Goal: Task Accomplishment & Management: Manage account settings

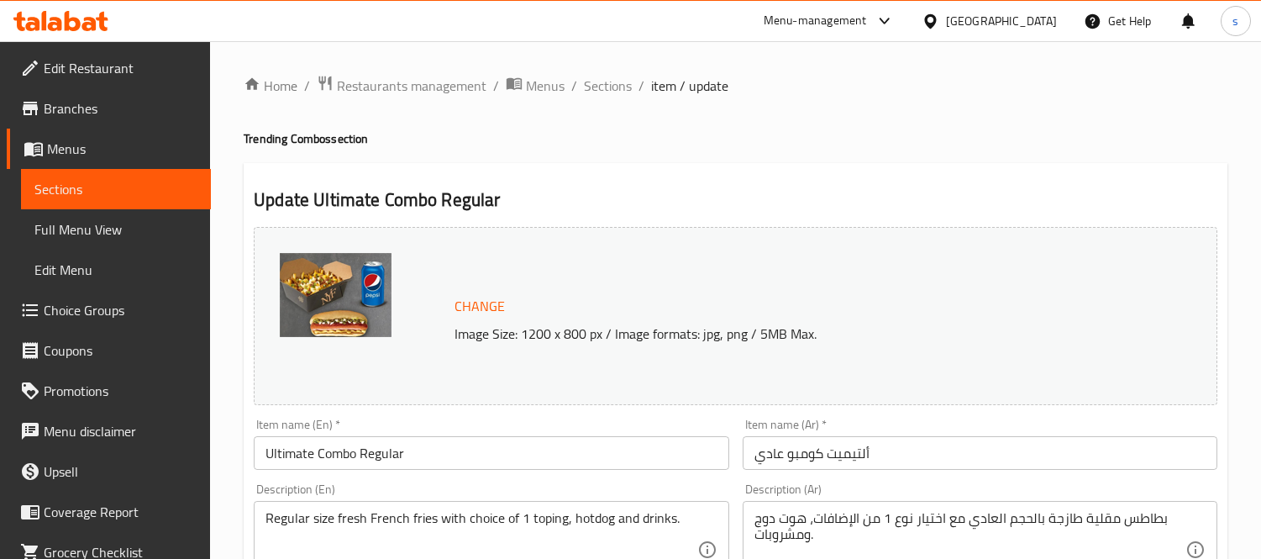
scroll to position [2448, 0]
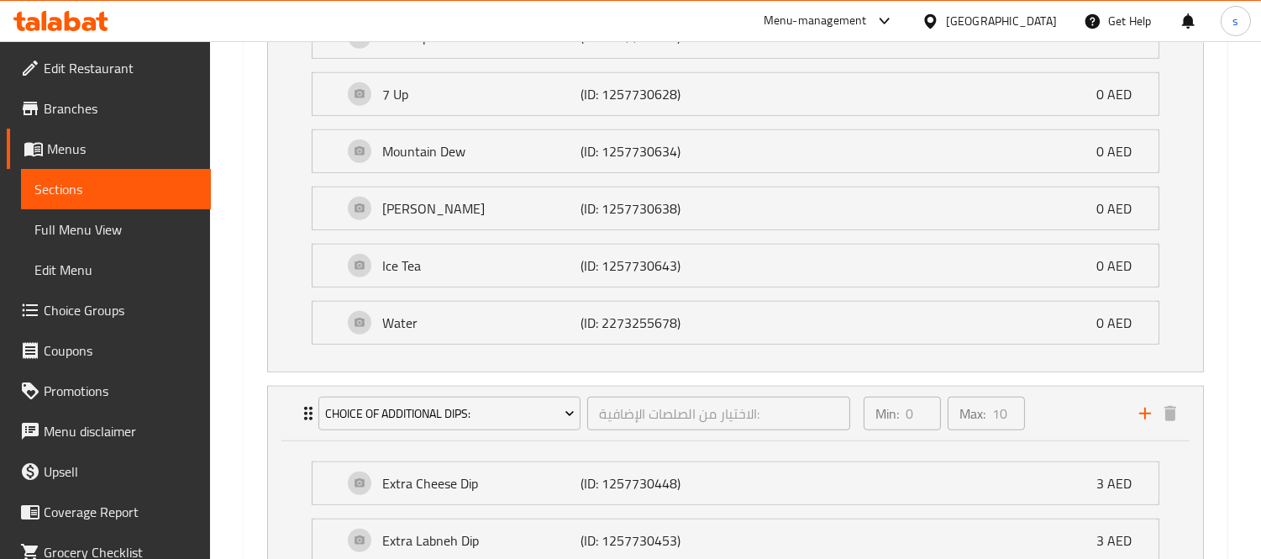
click at [974, 25] on div "[GEOGRAPHIC_DATA]" at bounding box center [1001, 21] width 111 height 18
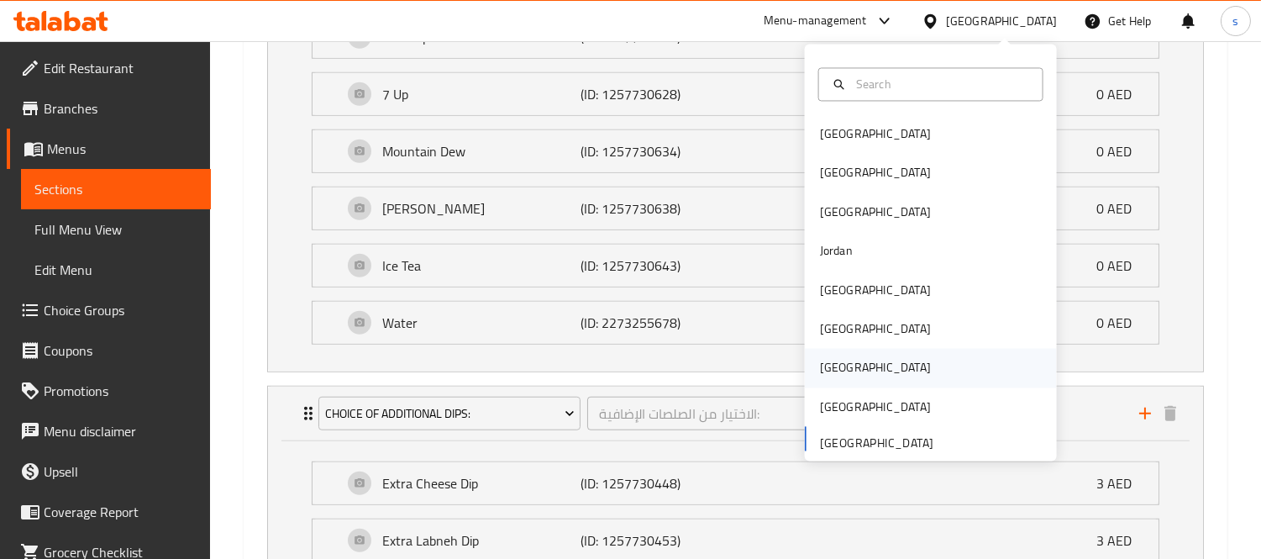
click at [821, 362] on div "[GEOGRAPHIC_DATA]" at bounding box center [875, 368] width 111 height 18
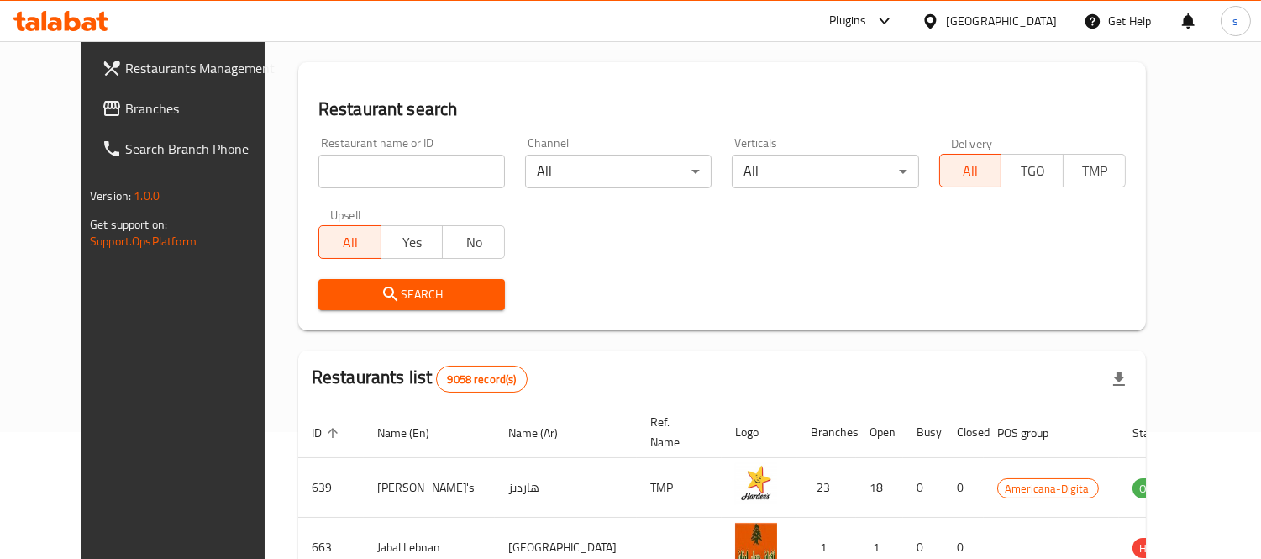
scroll to position [716, 0]
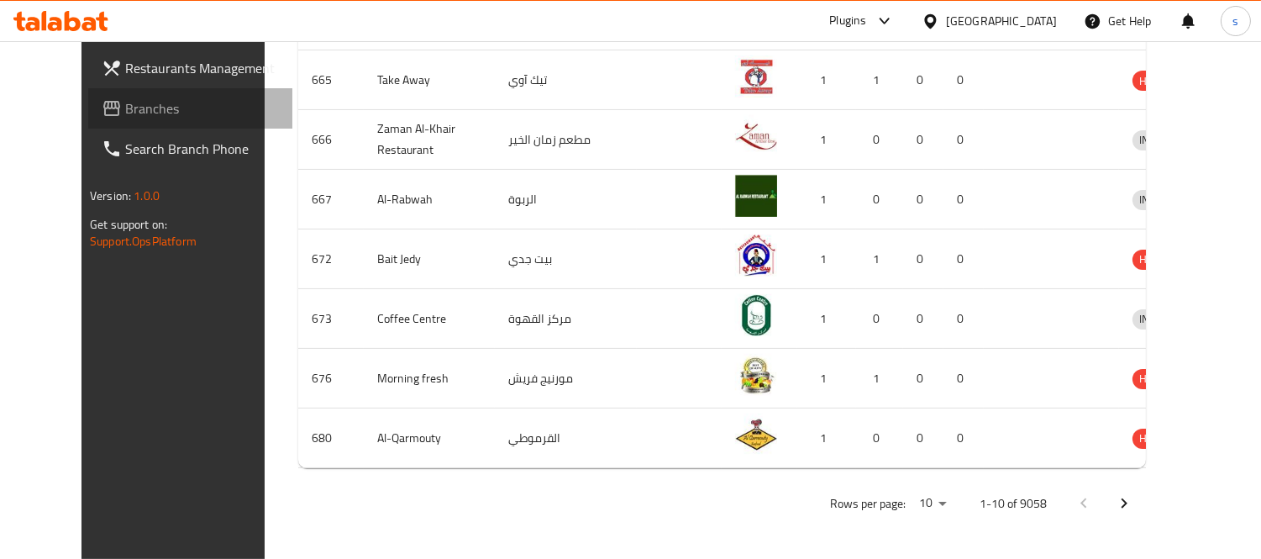
click at [125, 108] on span "Branches" at bounding box center [202, 108] width 154 height 20
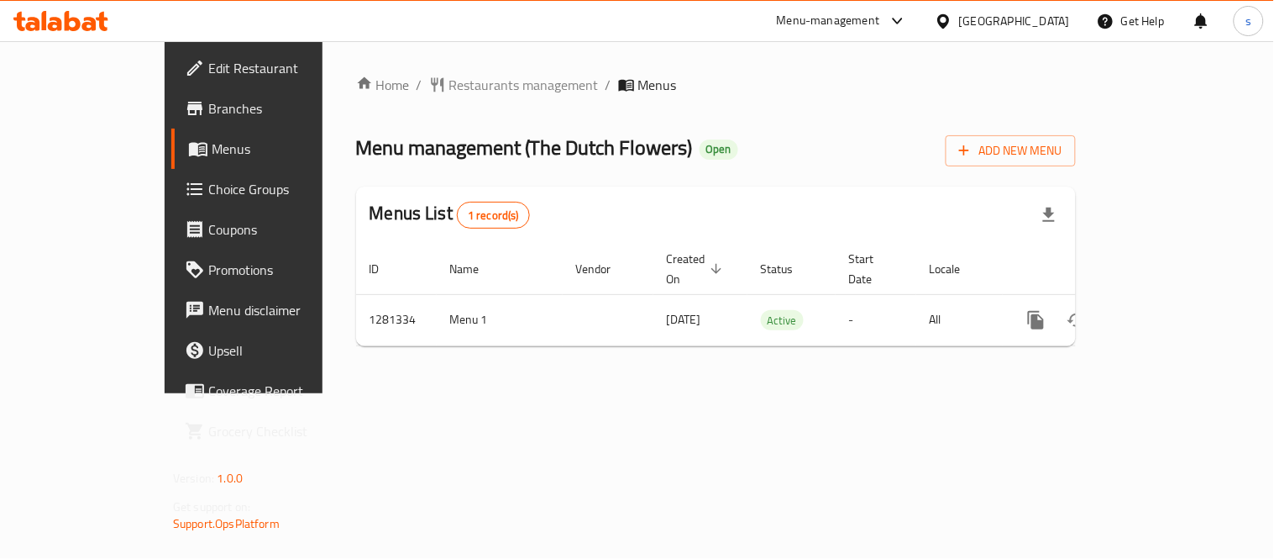
click at [949, 18] on icon at bounding box center [943, 20] width 12 height 14
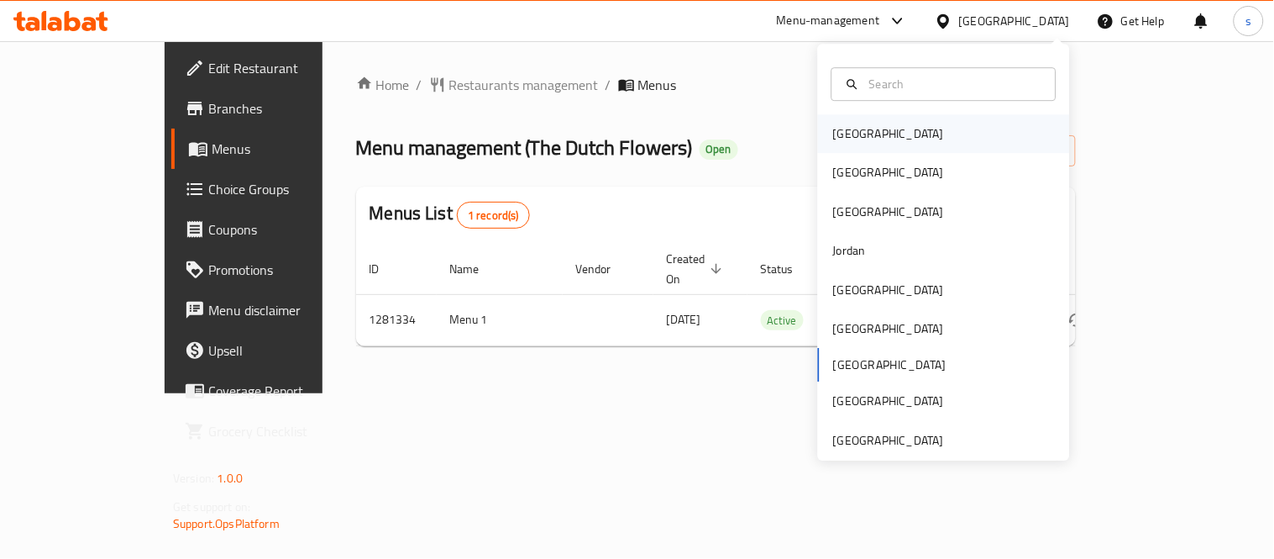
click at [837, 137] on div "[GEOGRAPHIC_DATA]" at bounding box center [888, 133] width 111 height 18
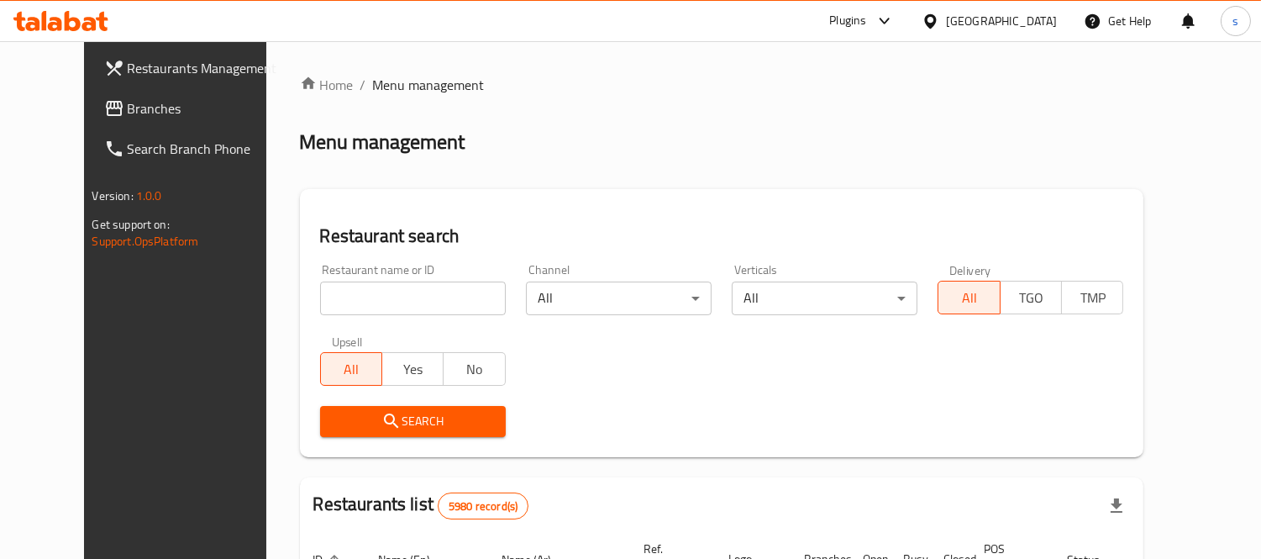
click at [128, 112] on span "Branches" at bounding box center [205, 108] width 154 height 20
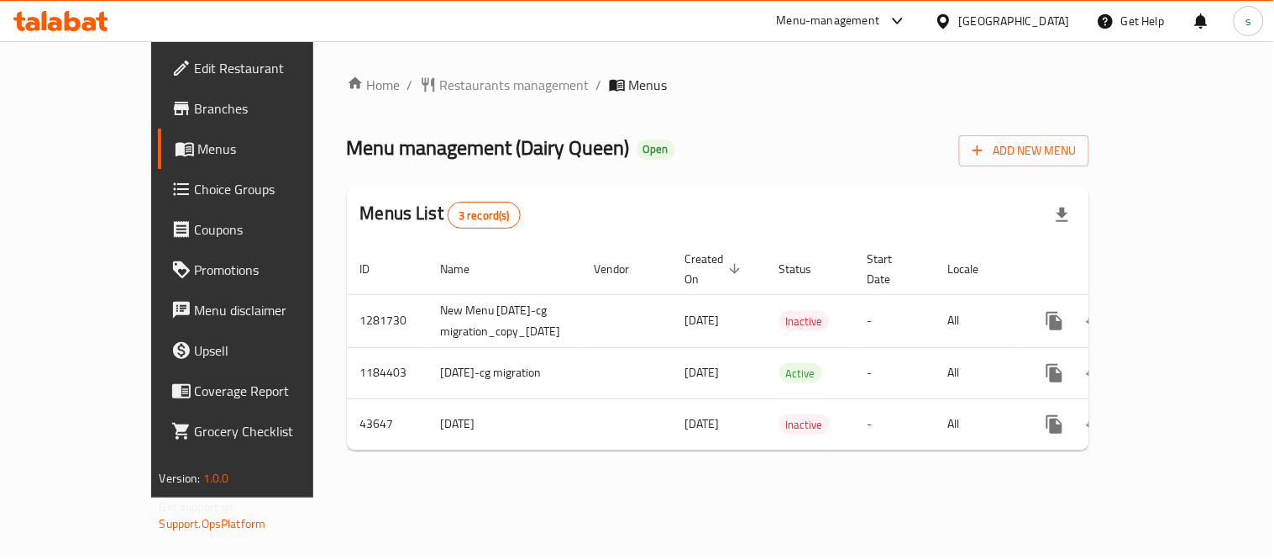
click at [1042, 23] on div "[GEOGRAPHIC_DATA]" at bounding box center [1014, 21] width 111 height 18
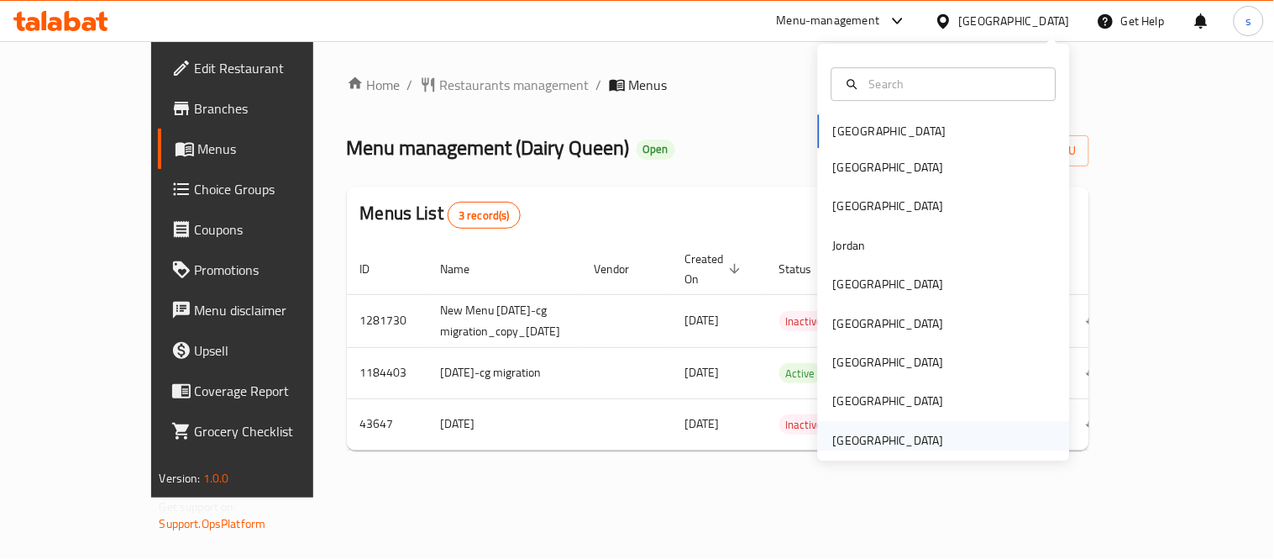
click at [869, 438] on div "[GEOGRAPHIC_DATA]" at bounding box center [888, 440] width 111 height 18
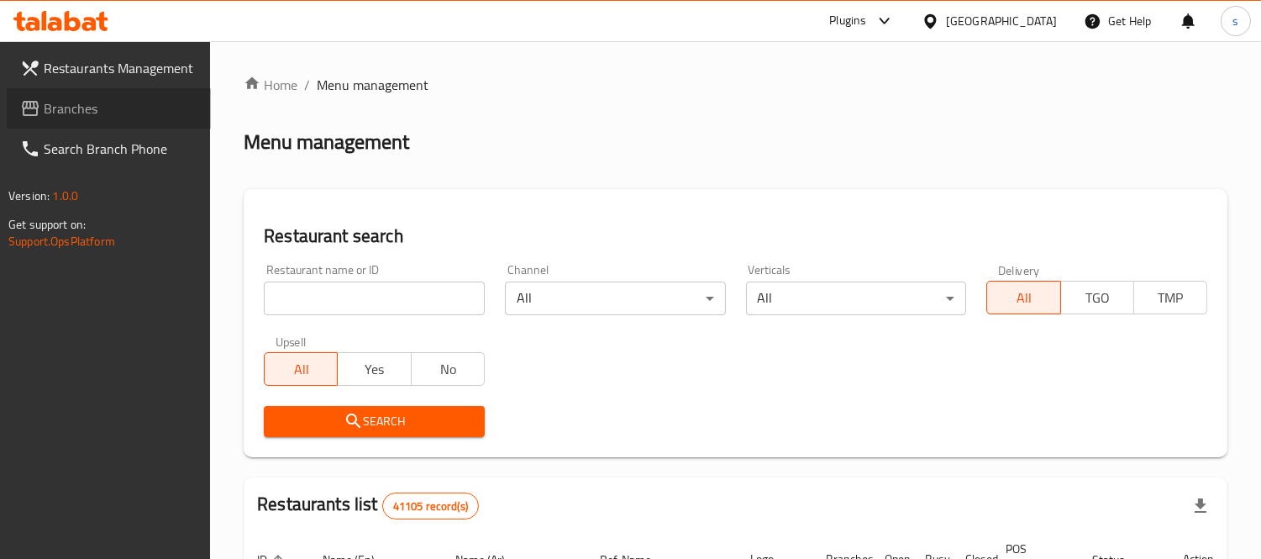
click at [87, 120] on link "Branches" at bounding box center [109, 108] width 204 height 40
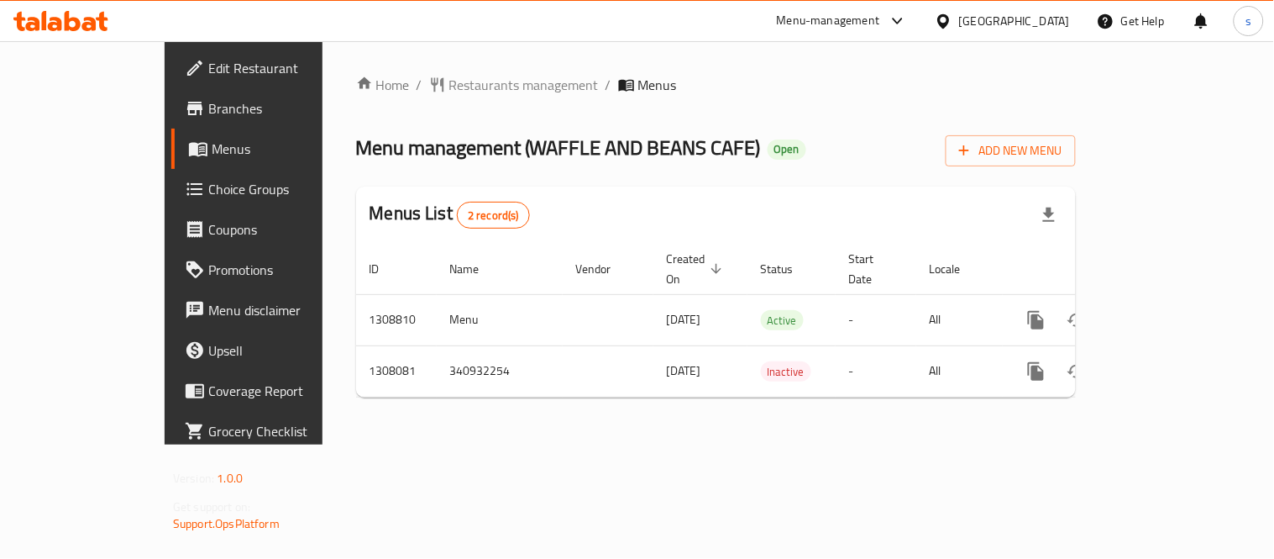
click at [1002, 15] on div "[GEOGRAPHIC_DATA]" at bounding box center [1014, 21] width 111 height 18
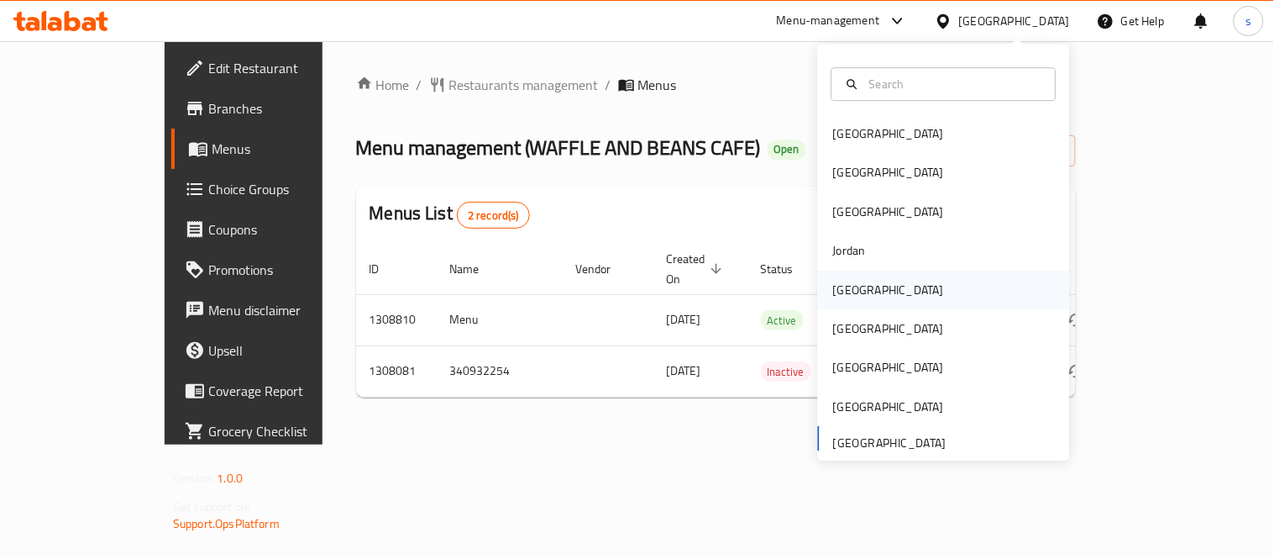
click at [848, 294] on div "[GEOGRAPHIC_DATA]" at bounding box center [888, 290] width 111 height 18
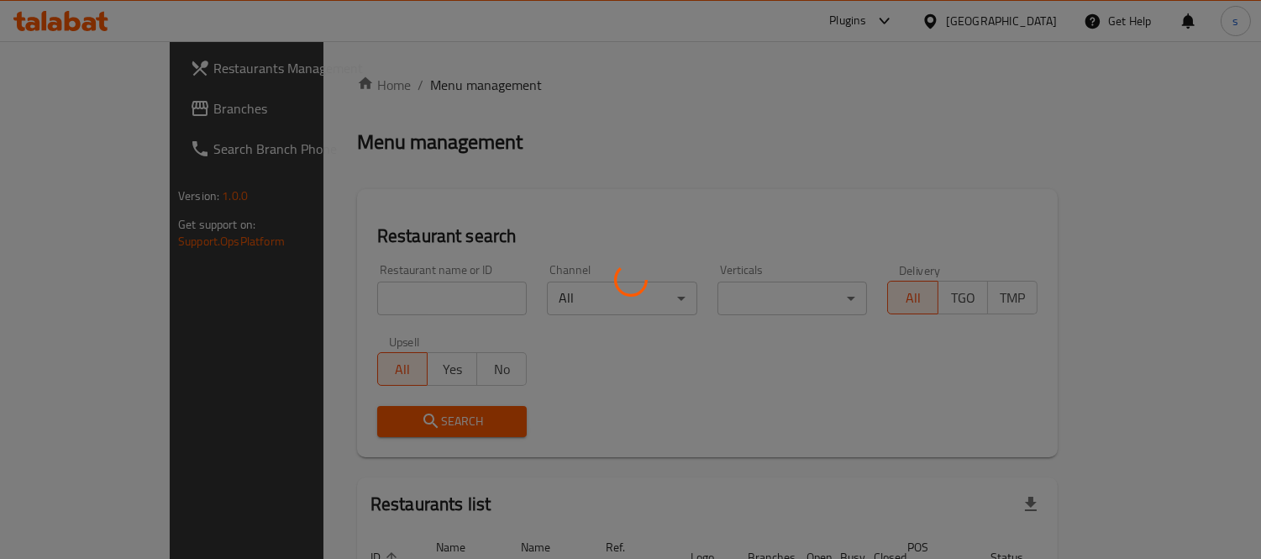
click at [39, 115] on div at bounding box center [630, 279] width 1261 height 559
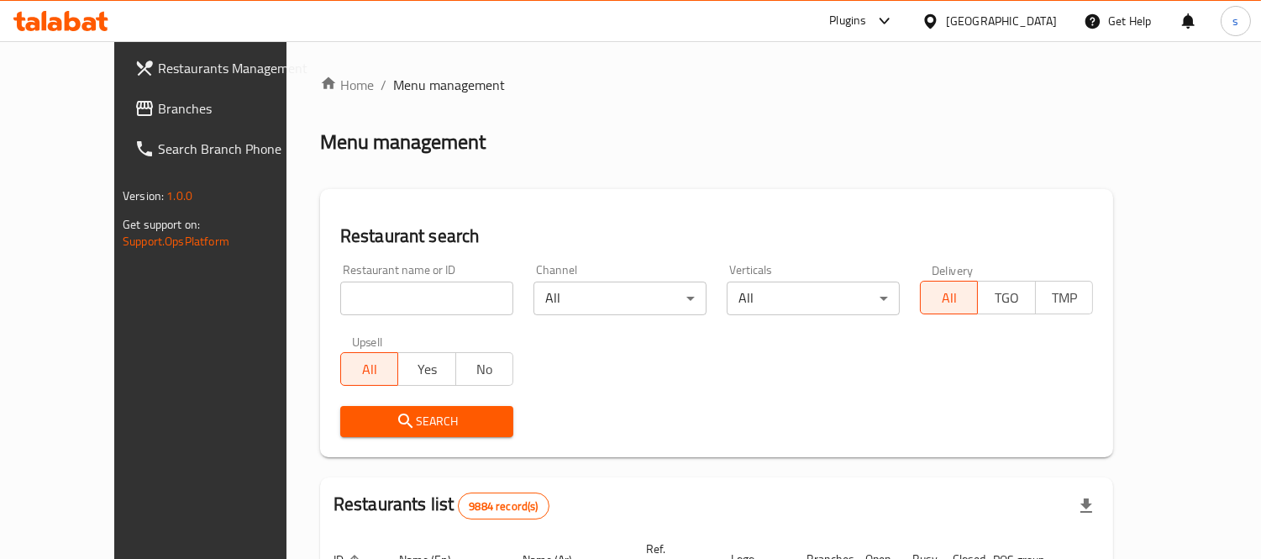
click at [158, 111] on span "Branches" at bounding box center [235, 108] width 154 height 20
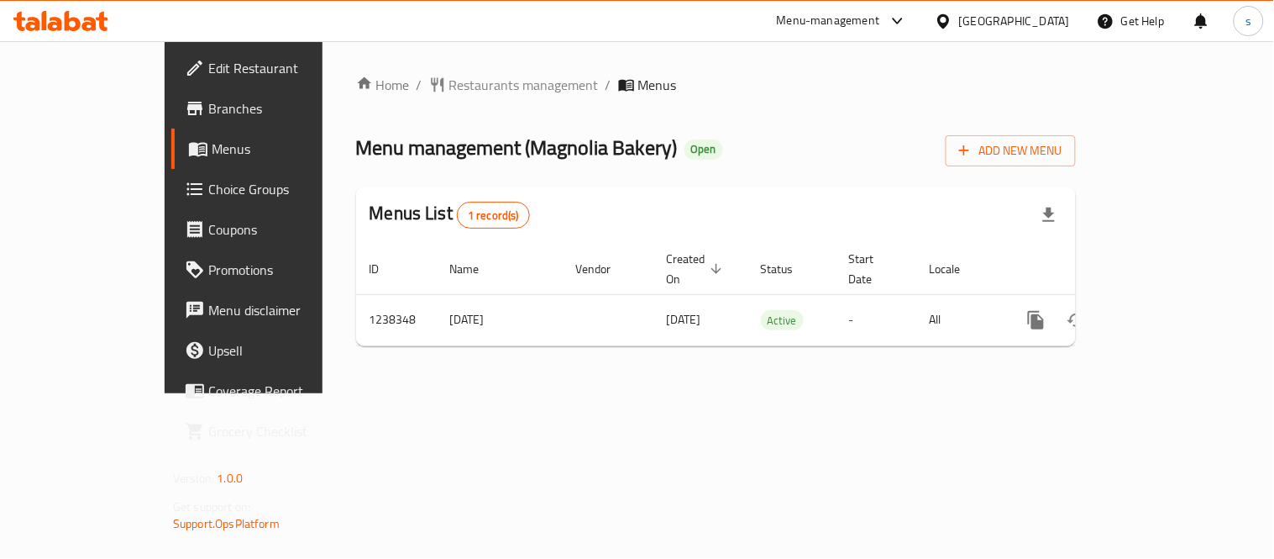
click at [952, 25] on icon at bounding box center [944, 22] width 18 height 18
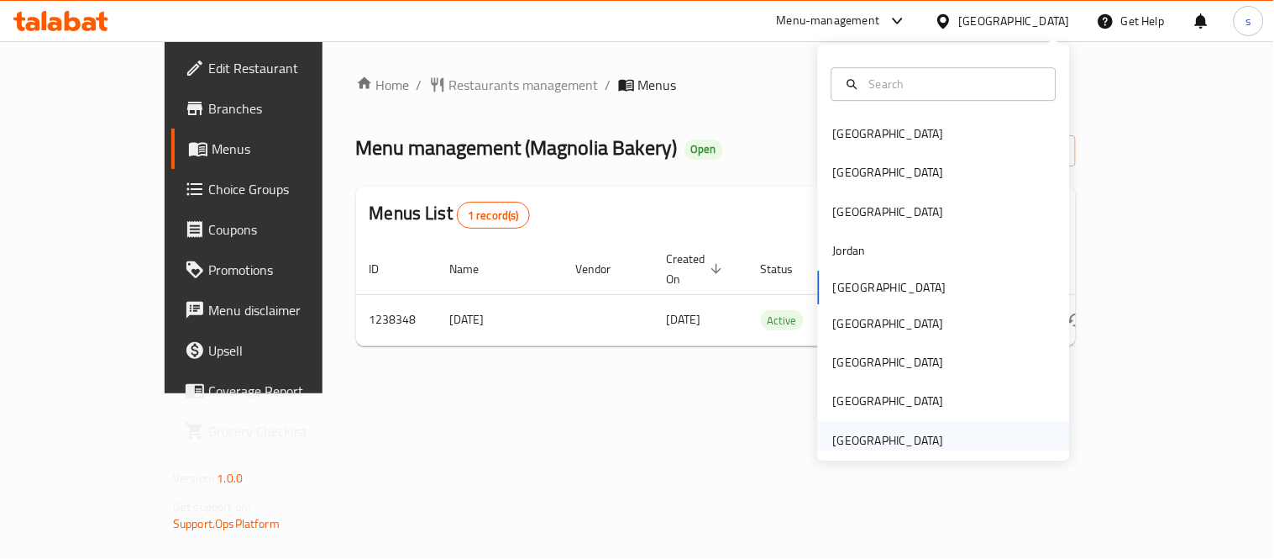
click at [882, 431] on div "[GEOGRAPHIC_DATA]" at bounding box center [888, 440] width 111 height 18
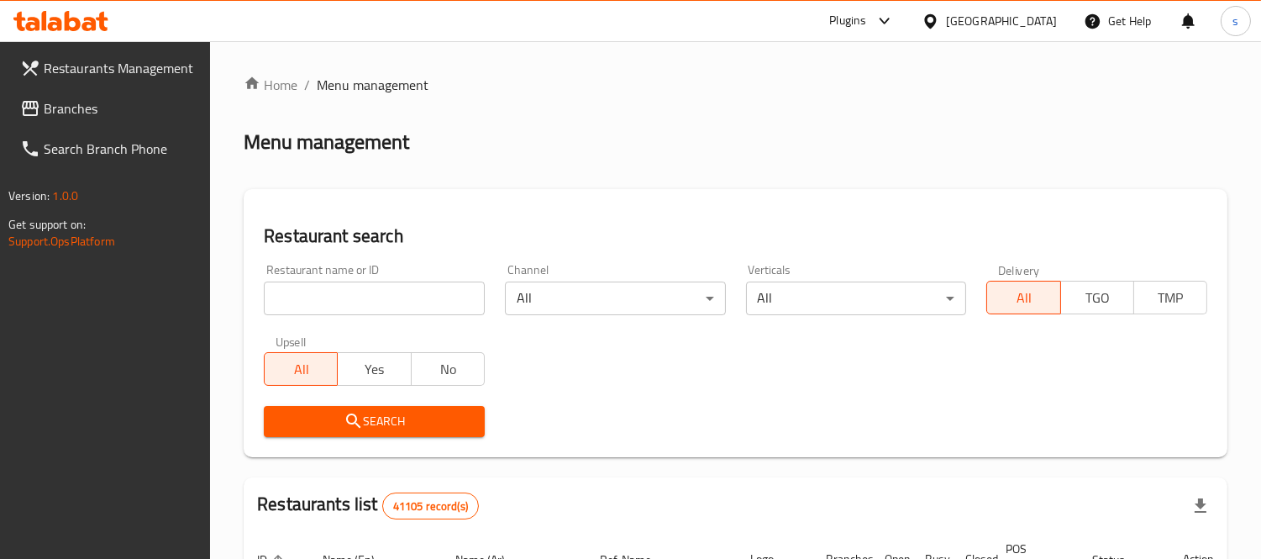
click at [67, 113] on span "Branches" at bounding box center [121, 108] width 154 height 20
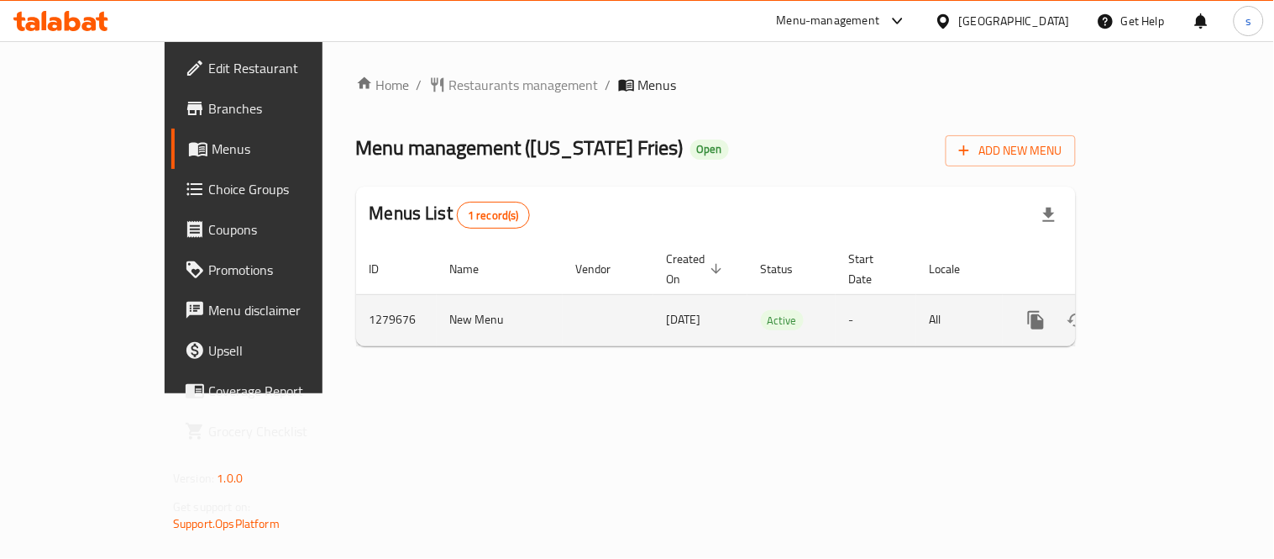
click at [1168, 310] on icon "enhanced table" at bounding box center [1157, 320] width 20 height 20
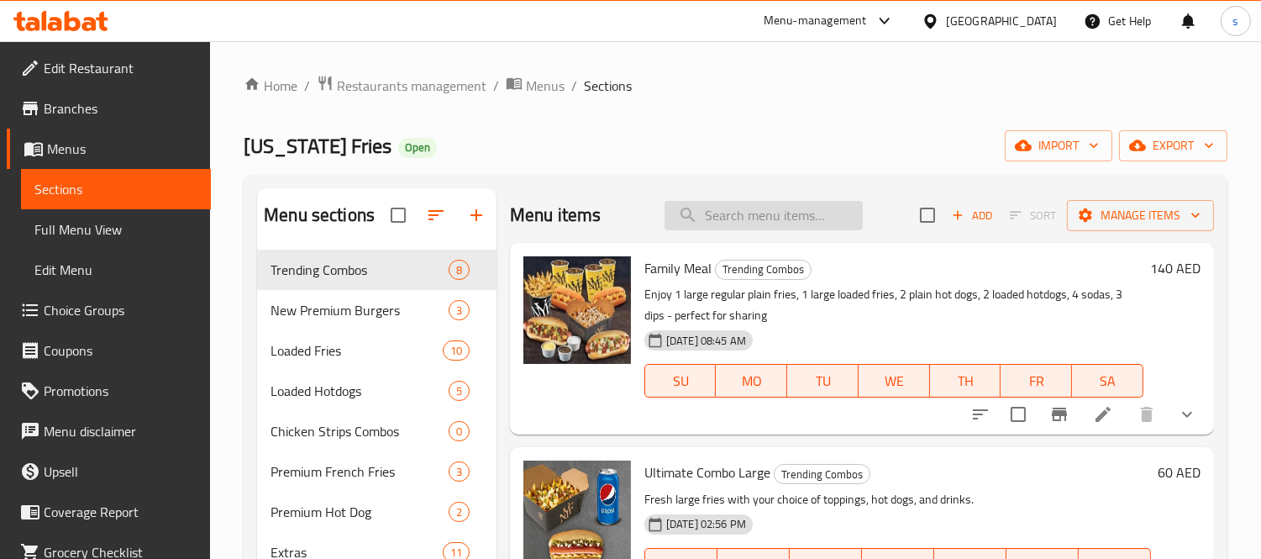
click at [711, 221] on input "search" at bounding box center [763, 215] width 198 height 29
paste input "Ultimate Combo Regular"
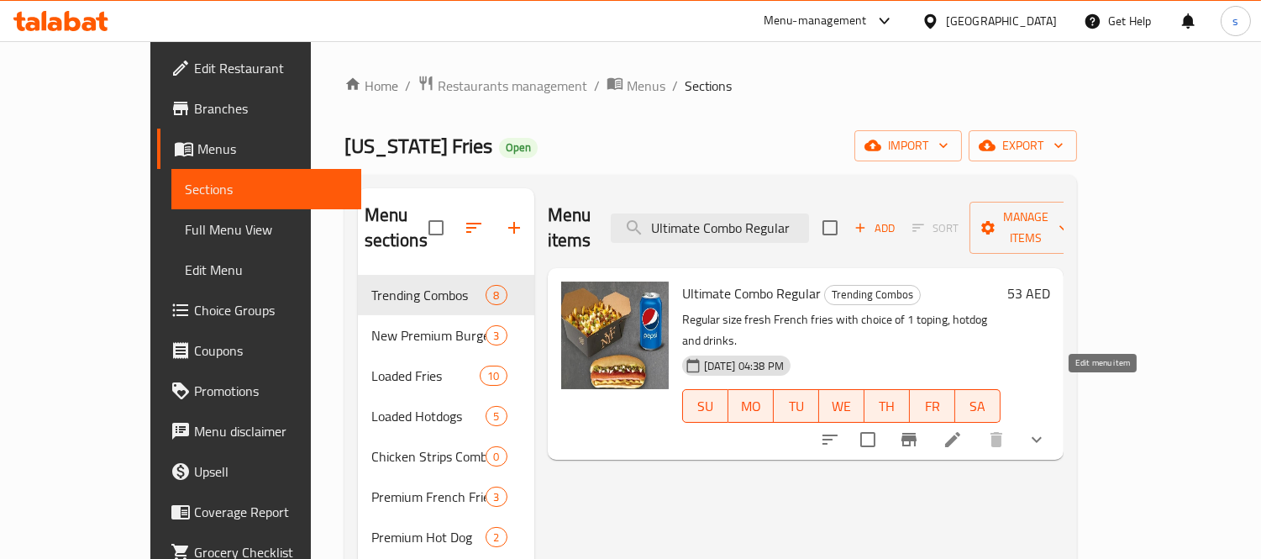
type input "Ultimate Combo Regular"
click at [963, 429] on icon at bounding box center [952, 439] width 20 height 20
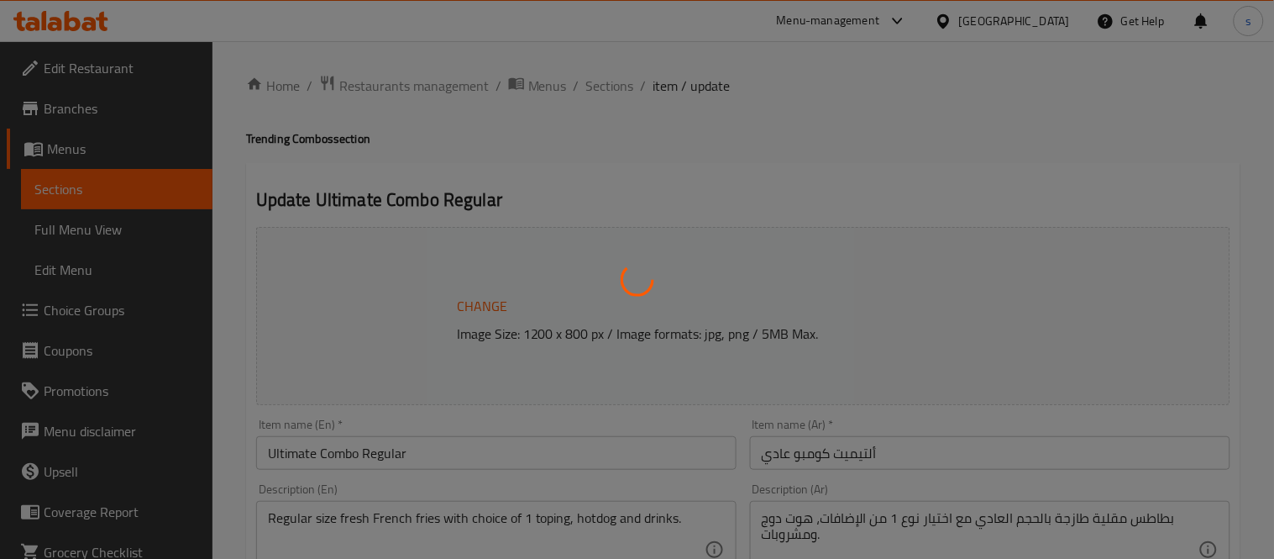
type input "اختيار الاضافات:"
type input "1"
type input "اختيار الهوت دوغ أف أم 1"
type input "1"
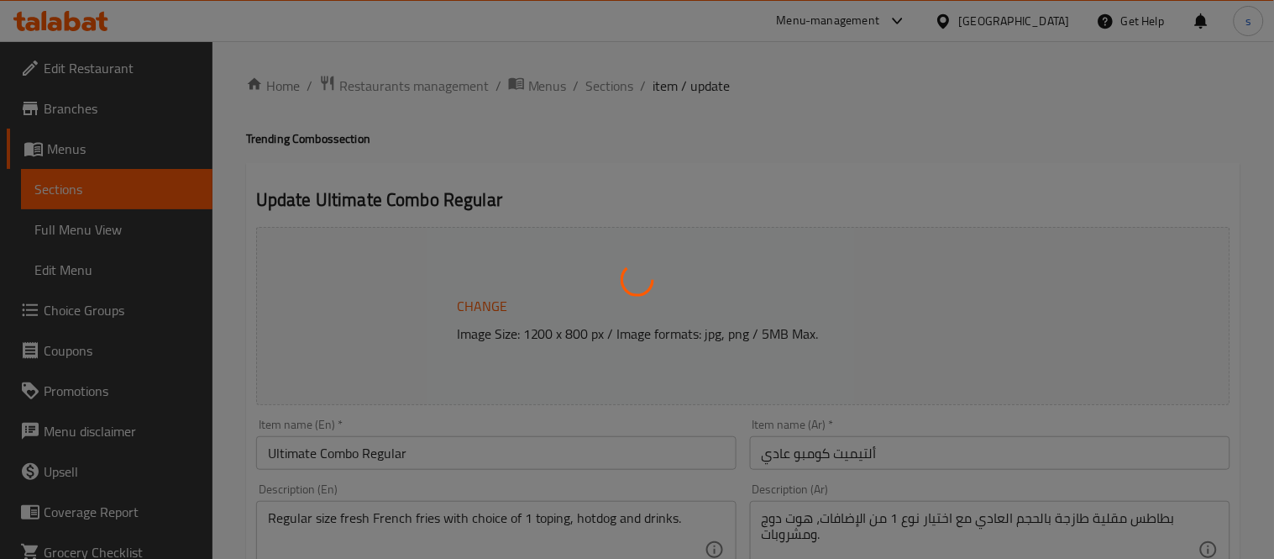
type input "1"
type input "إختيارك من المشروب:"
type input "1"
type input "الاختيار من الصلصات الإضافية:"
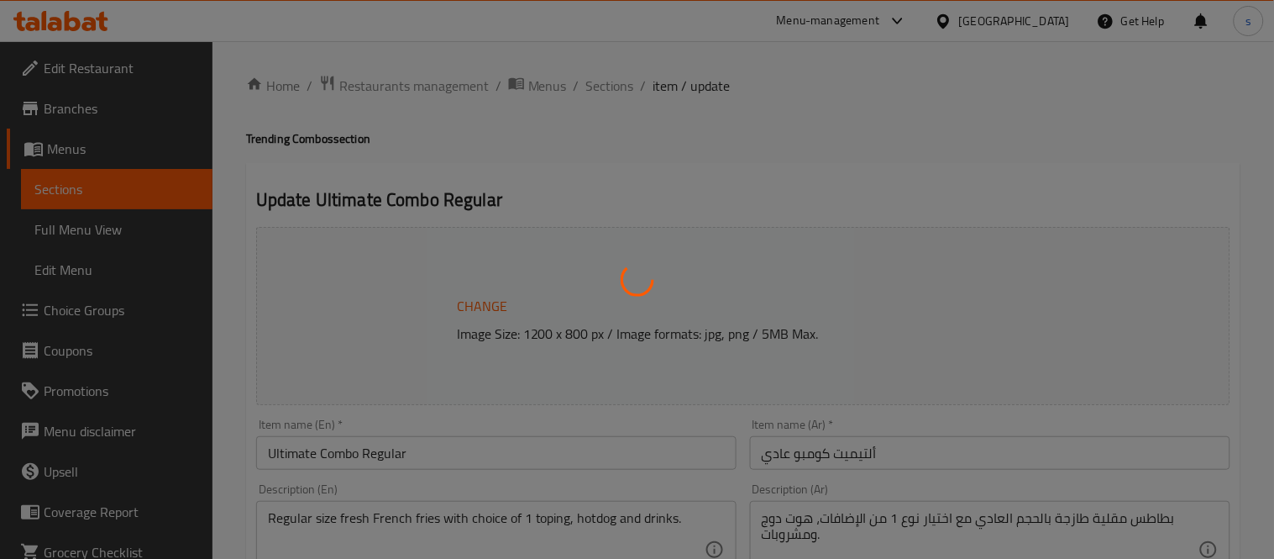
type input "0"
type input "10"
type input "إختيارك من الإضافات للهوت دوج:"
type input "0"
type input "11"
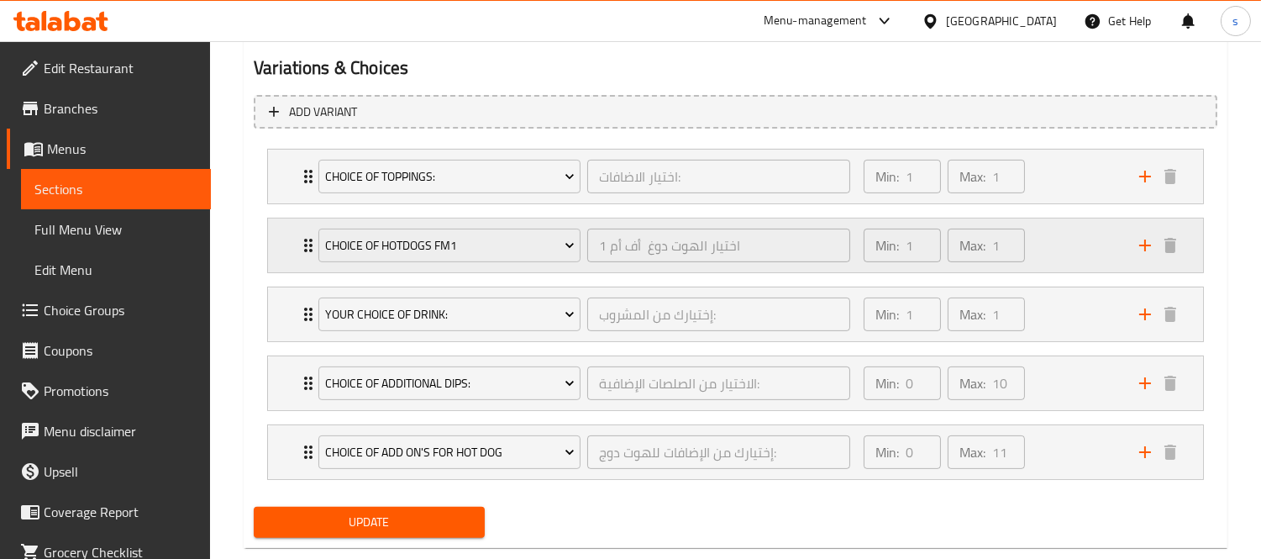
scroll to position [954, 0]
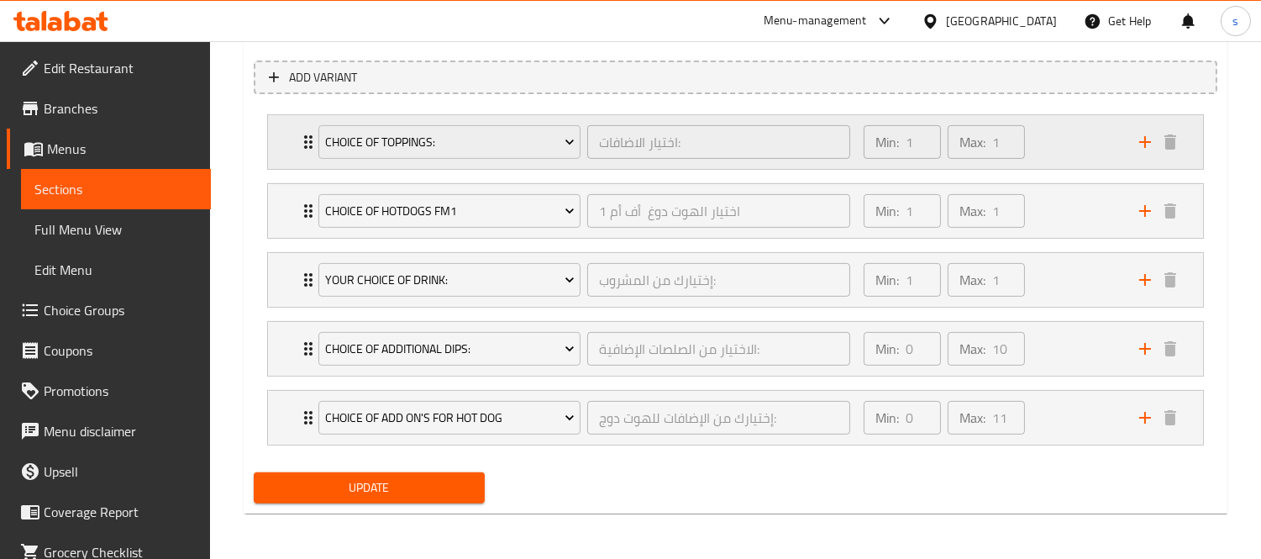
click at [304, 139] on icon "Expand" at bounding box center [308, 142] width 20 height 20
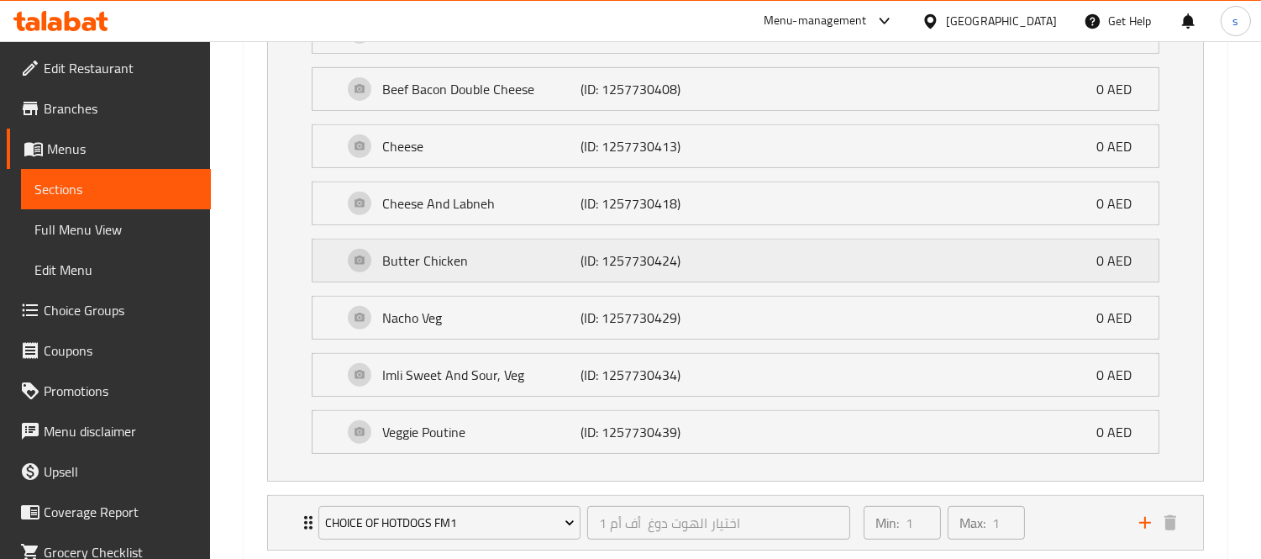
scroll to position [1421, 0]
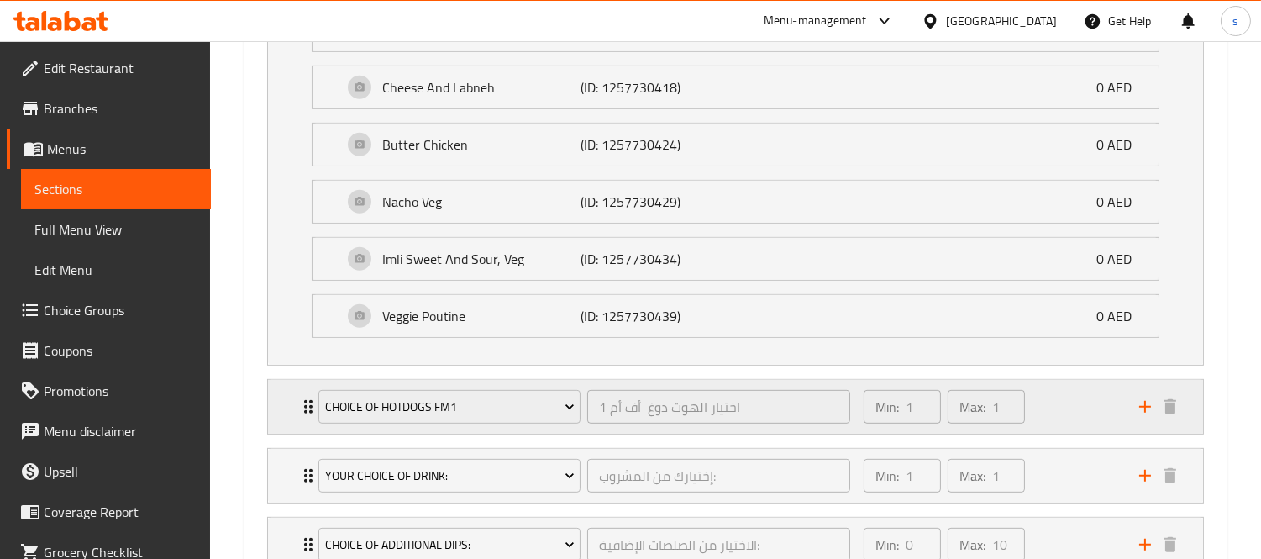
click at [309, 412] on div "Choice Of Hotdogs FM1 اختيار الهوت دوغ أف أم 1 ​" at bounding box center [584, 407] width 552 height 54
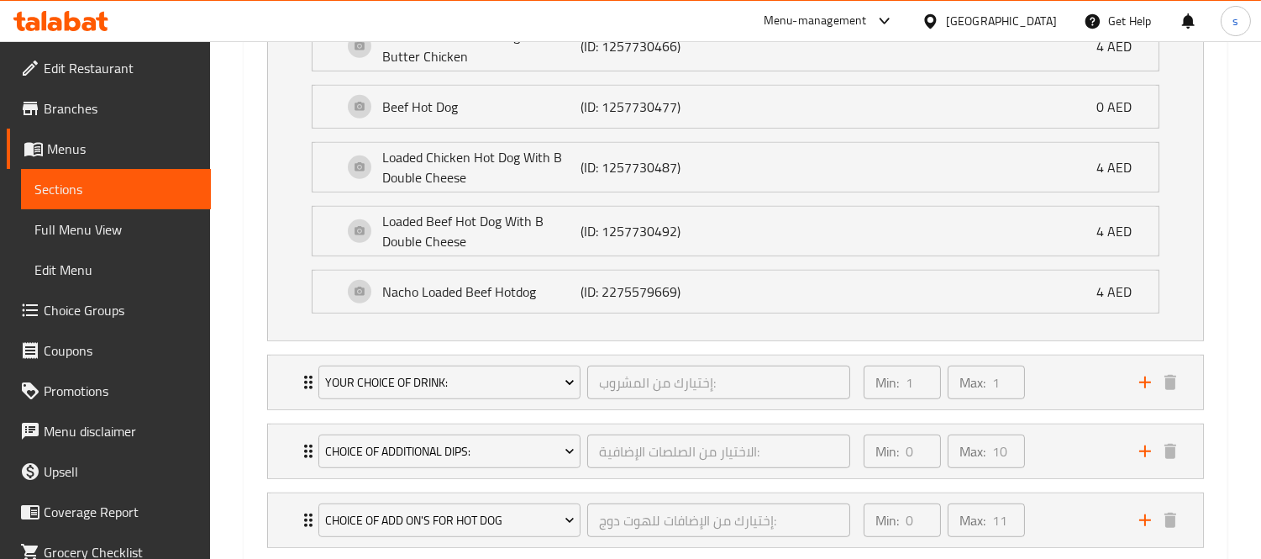
scroll to position [2075, 0]
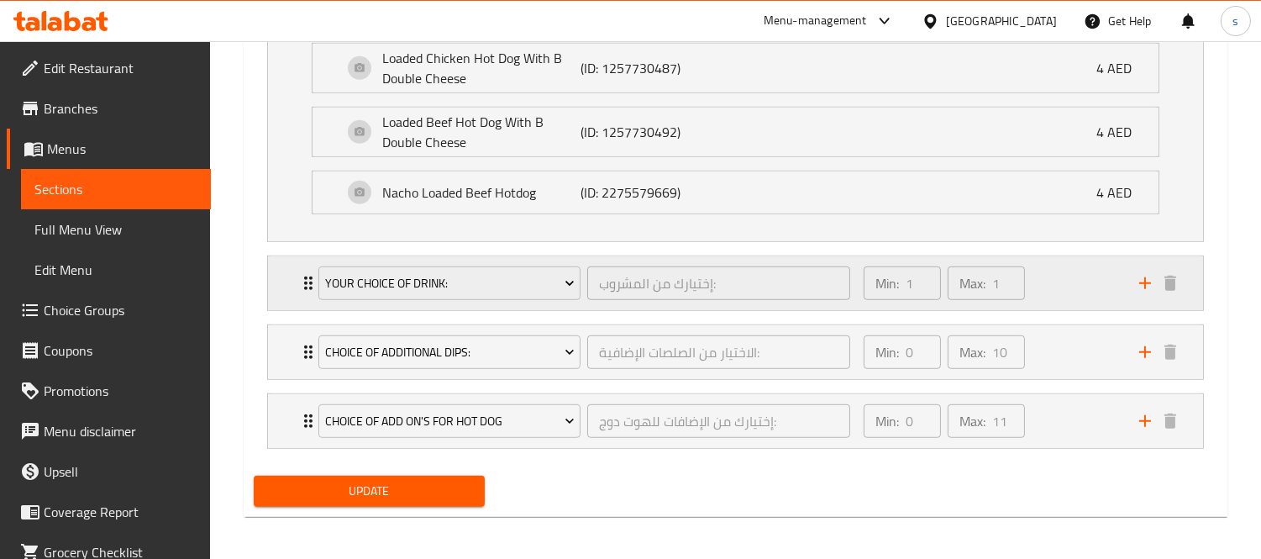
click at [308, 294] on div "Your Choice Of Drink: إختيارك من المشروب: ​" at bounding box center [584, 283] width 552 height 54
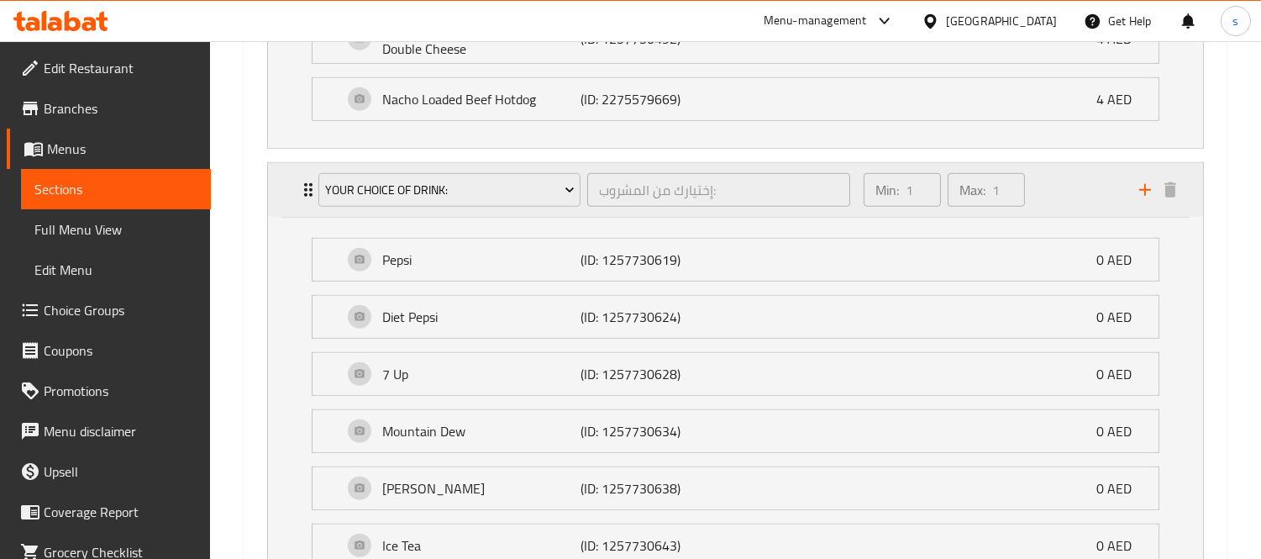
scroll to position [2448, 0]
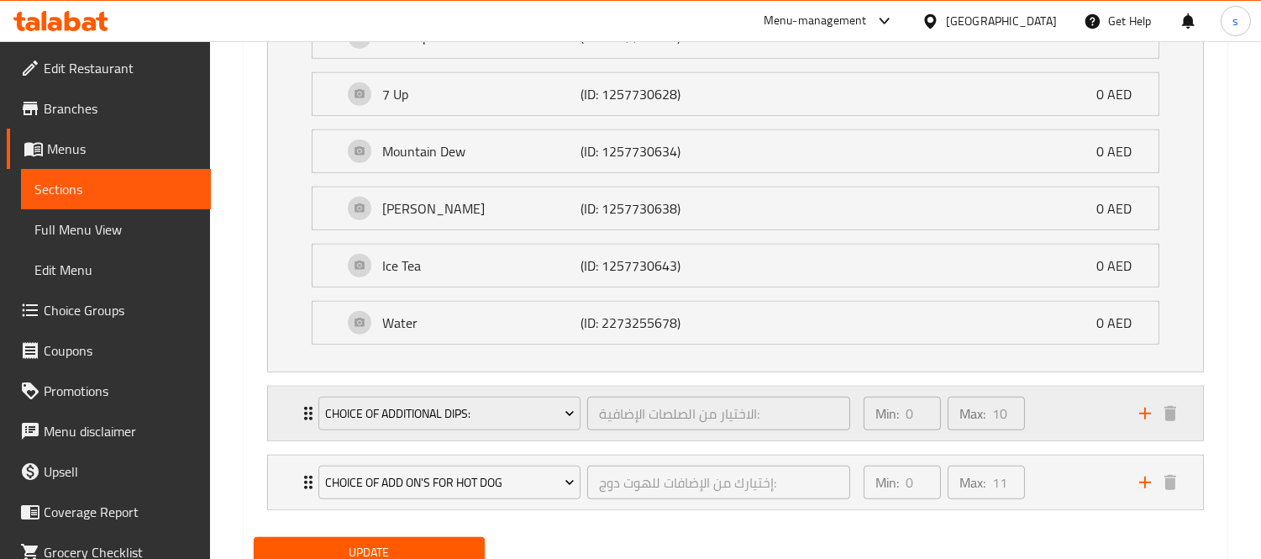
click at [313, 416] on div "Choice Of Additional Dips: الاختيار من الصلصات الإضافية: ​" at bounding box center [584, 413] width 552 height 54
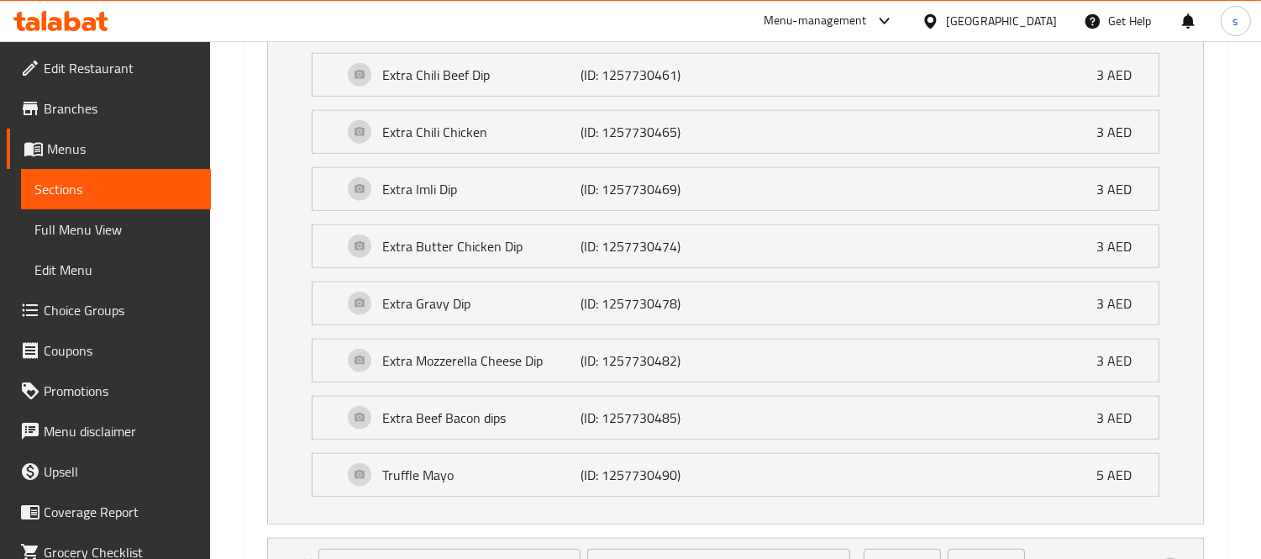
scroll to position [3181, 0]
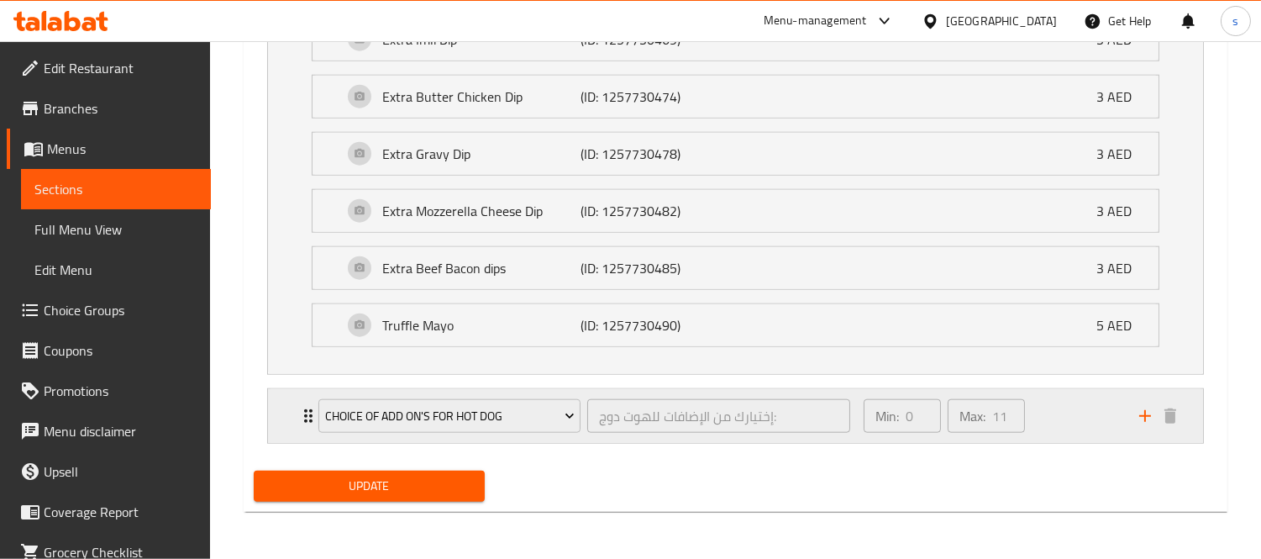
drag, startPoint x: 305, startPoint y: 417, endPoint x: 465, endPoint y: 21, distance: 427.7
click at [305, 417] on icon "Expand" at bounding box center [308, 416] width 20 height 20
